Goal: Go to known website: Access a specific website the user already knows

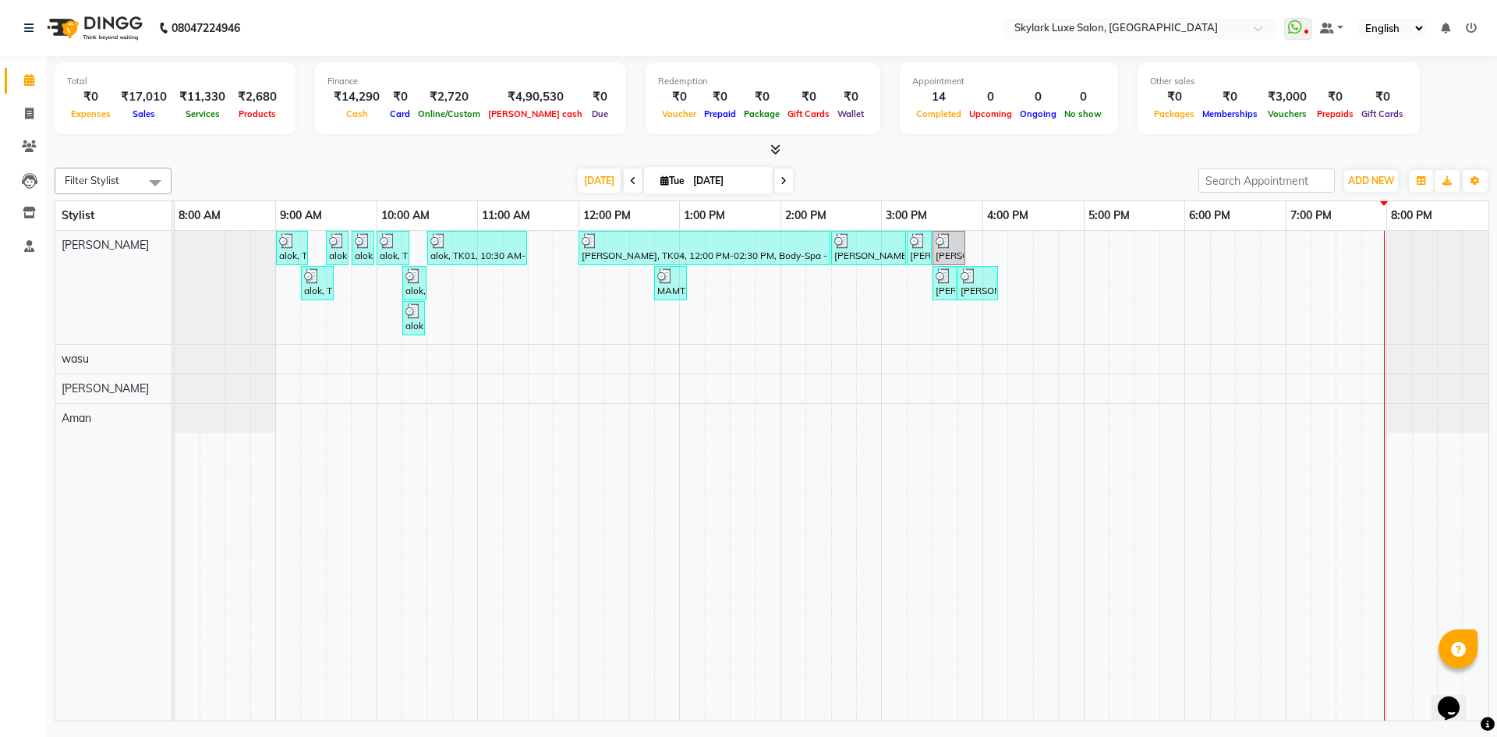
click at [1469, 29] on icon at bounding box center [1470, 28] width 11 height 11
